Goal: Find specific page/section: Find specific page/section

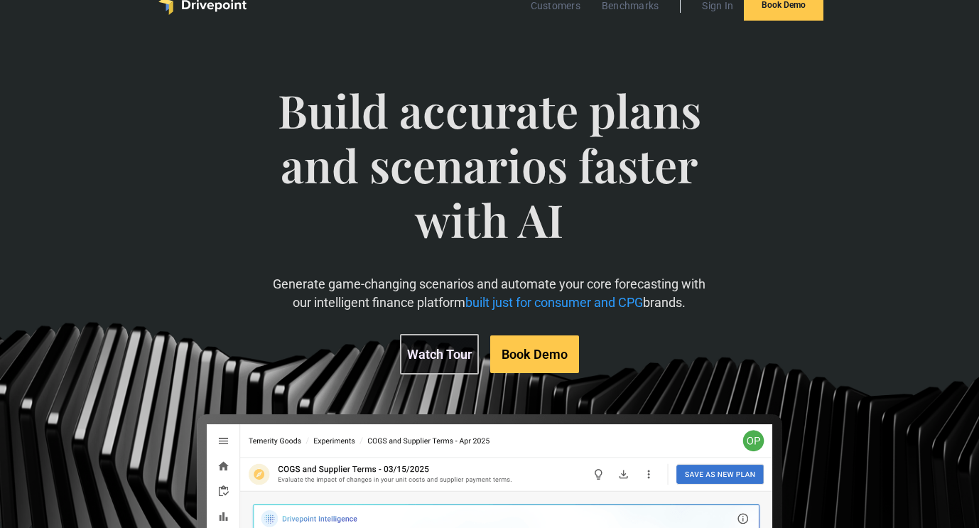
scroll to position [31, 0]
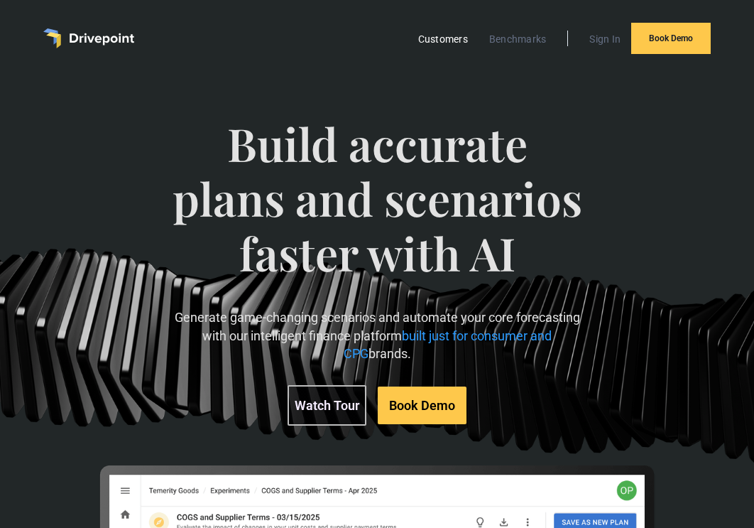
click at [433, 40] on link "Customers" at bounding box center [443, 39] width 64 height 18
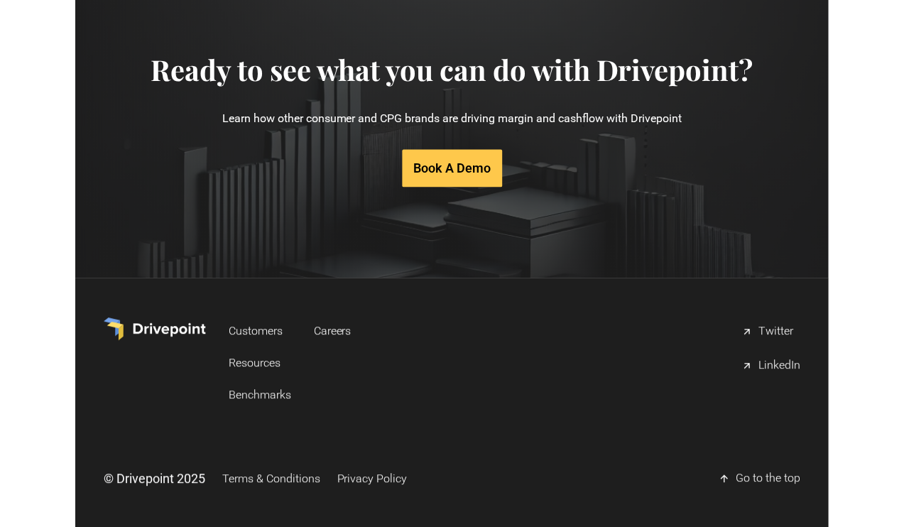
scroll to position [2655, 0]
